Goal: Find contact information: Find contact information

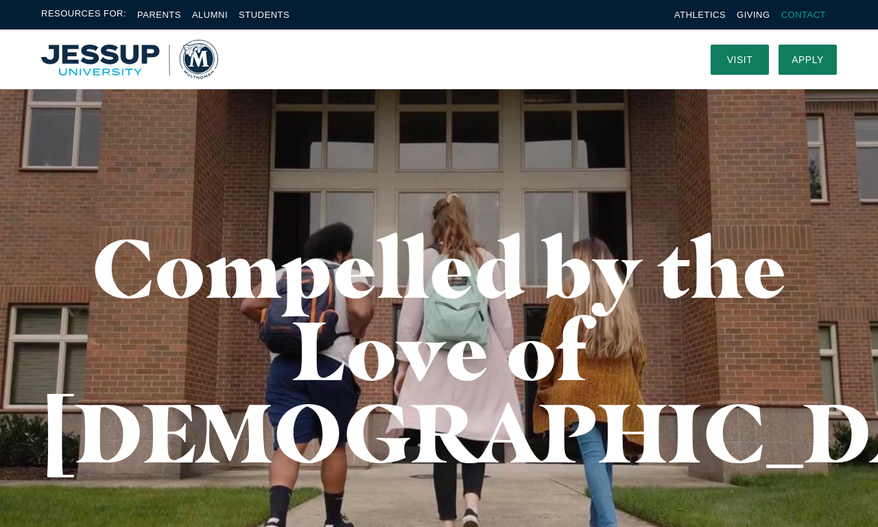
click at [804, 14] on link "Contact" at bounding box center [804, 15] width 45 height 10
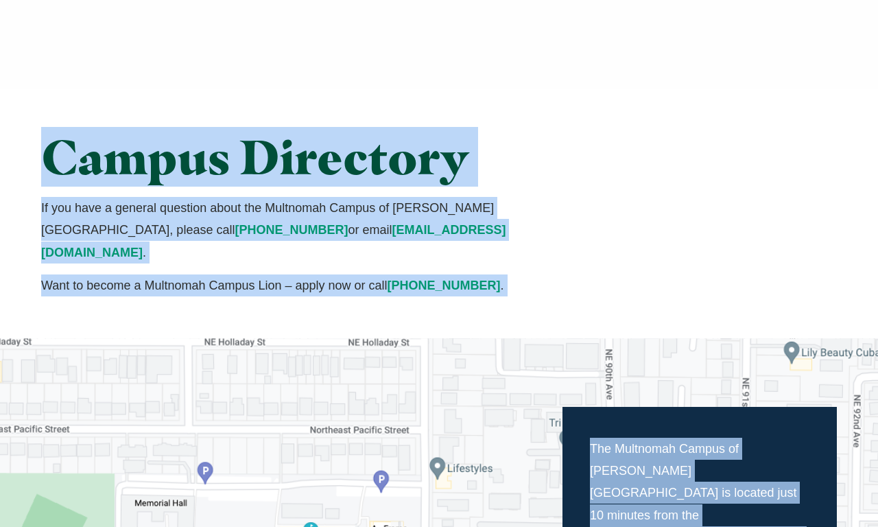
scroll to position [922, 0]
